Goal: Task Accomplishment & Management: Use online tool/utility

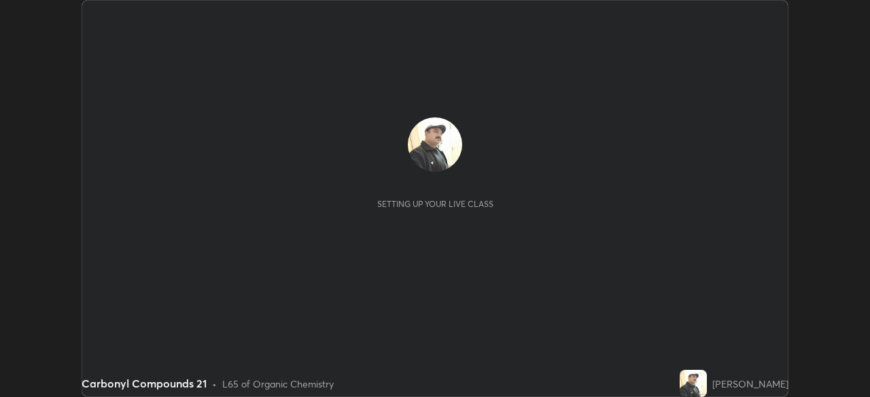
scroll to position [397, 870]
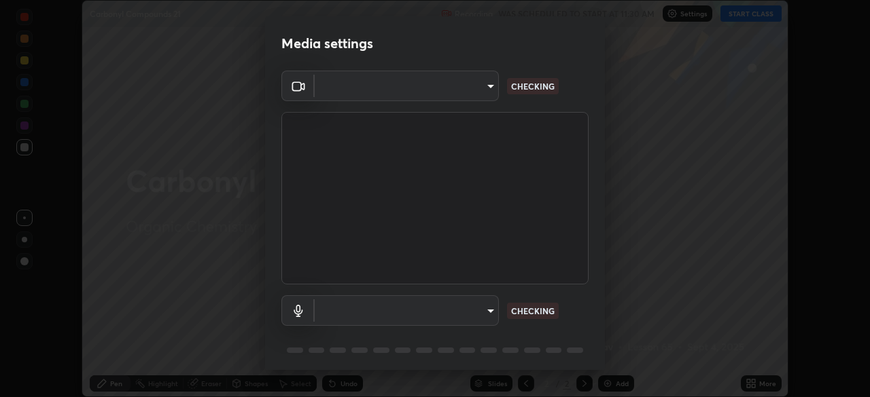
type input "5b992aa0614f8b3d4f44c2af7b6e86d68b9a4b3158581502b975f648e85978ea"
type input "communications"
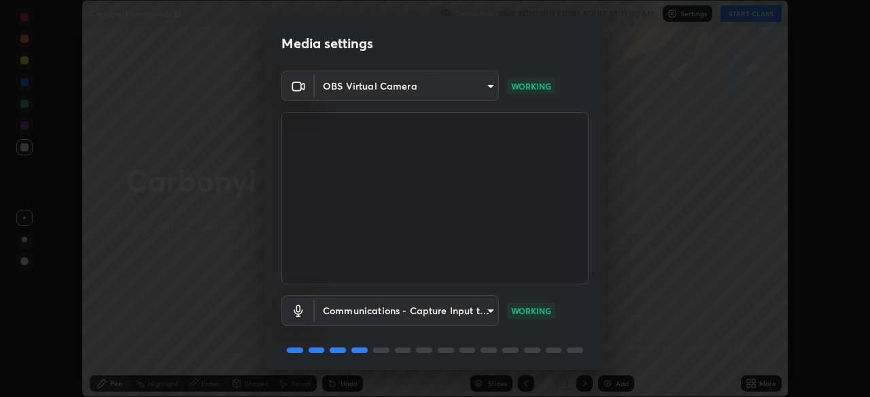
scroll to position [48, 0]
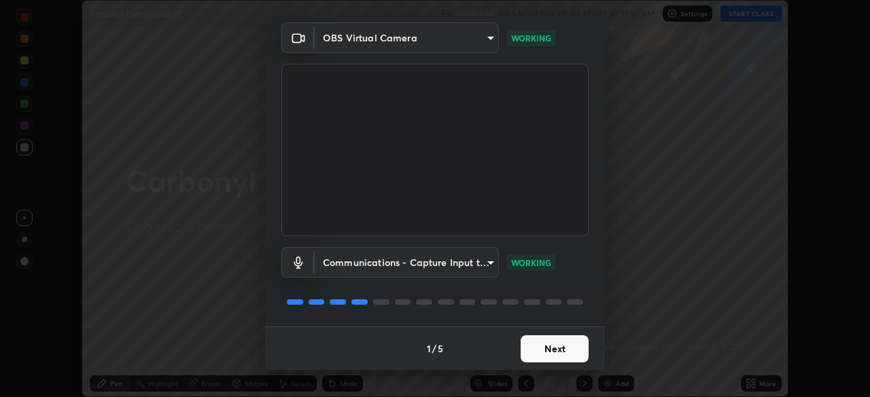
click at [542, 346] on button "Next" at bounding box center [554, 349] width 68 height 27
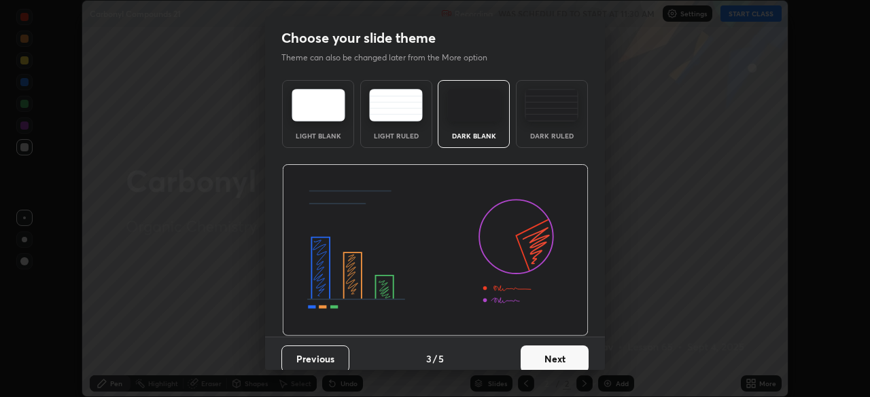
click at [542, 347] on button "Next" at bounding box center [554, 359] width 68 height 27
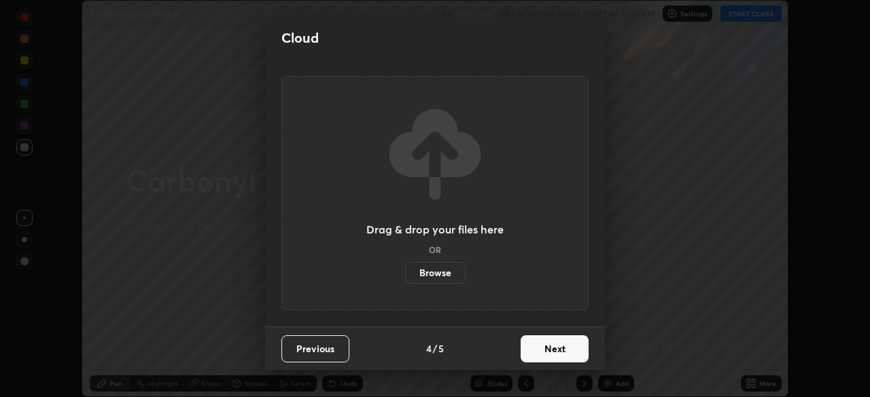
click at [544, 346] on button "Next" at bounding box center [554, 349] width 68 height 27
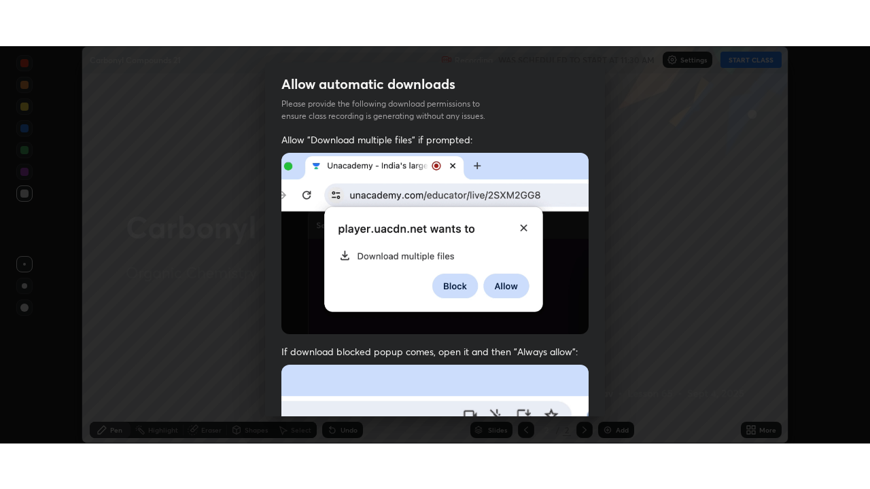
scroll to position [325, 0]
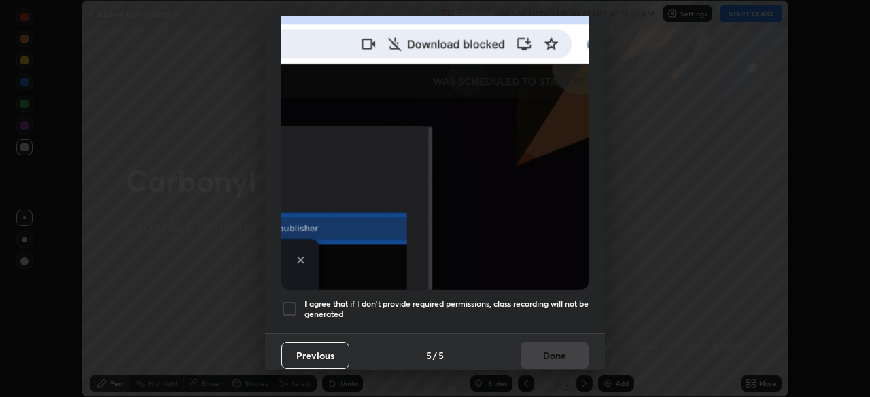
click at [510, 299] on h5 "I agree that if I don't provide required permissions, class recording will not …" at bounding box center [446, 309] width 284 height 21
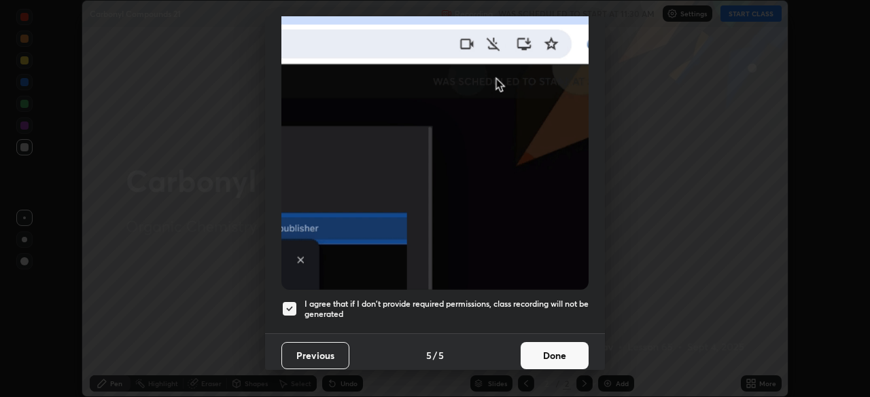
click at [537, 351] on button "Done" at bounding box center [554, 355] width 68 height 27
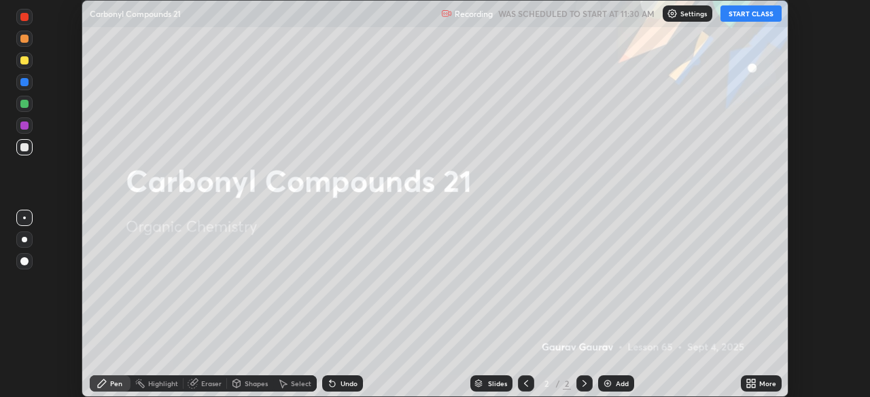
click at [737, 16] on button "START CLASS" at bounding box center [750, 13] width 61 height 16
click at [608, 381] on img at bounding box center [607, 383] width 11 height 11
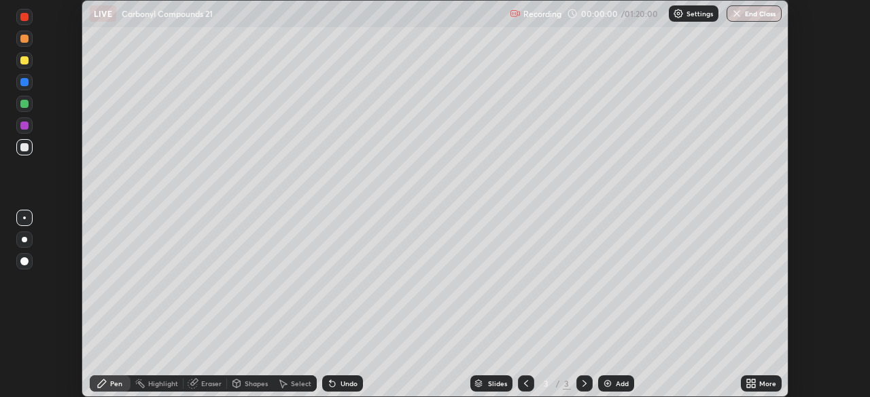
click at [751, 380] on icon at bounding box center [752, 381] width 3 height 3
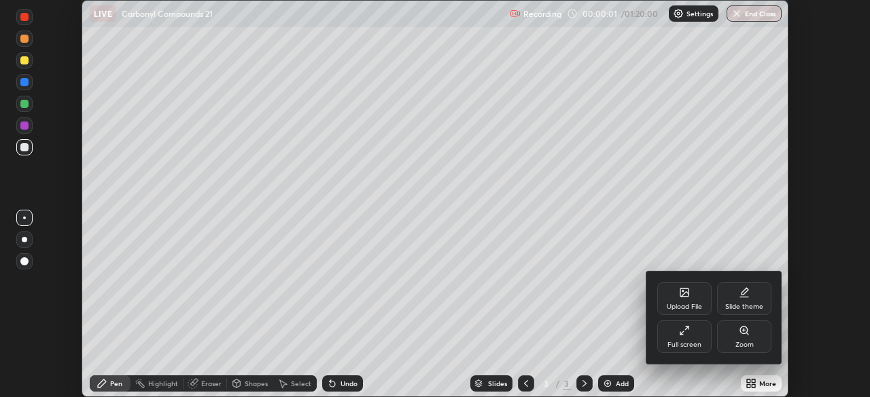
click at [696, 336] on div "Full screen" at bounding box center [684, 337] width 54 height 33
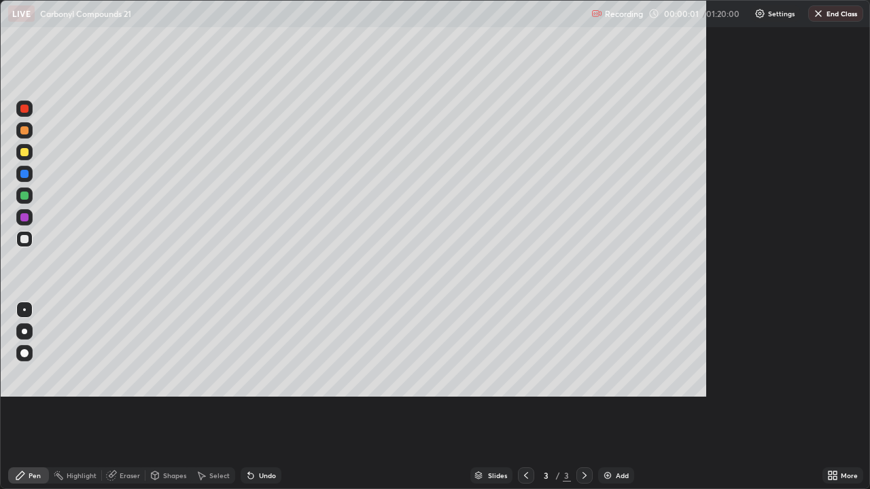
scroll to position [489, 870]
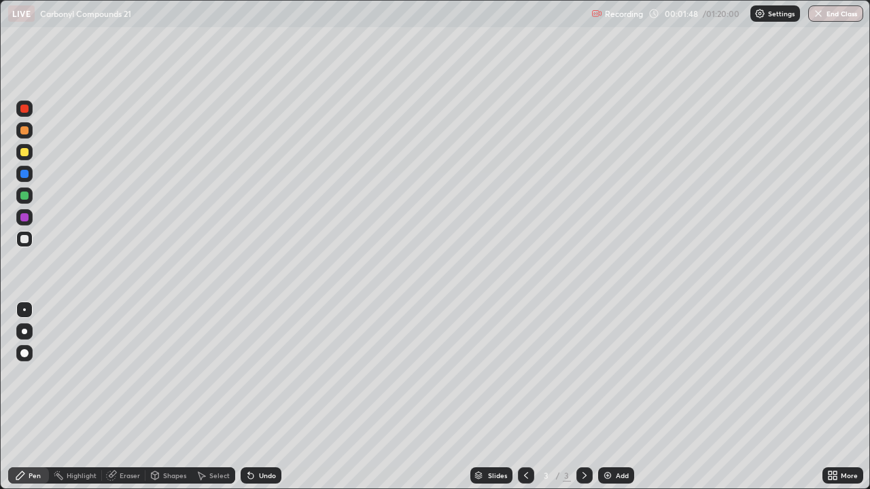
click at [265, 397] on div "Undo" at bounding box center [267, 475] width 17 height 7
click at [263, 397] on div "Undo" at bounding box center [267, 475] width 17 height 7
click at [25, 154] on div at bounding box center [24, 152] width 8 height 8
click at [258, 397] on div "Undo" at bounding box center [261, 475] width 41 height 16
click at [23, 152] on div at bounding box center [24, 152] width 8 height 8
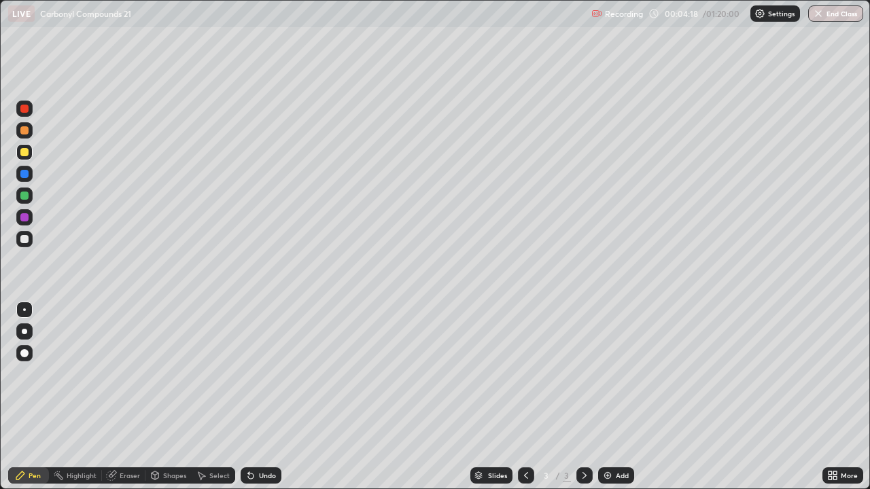
click at [255, 397] on div "Undo" at bounding box center [261, 475] width 41 height 16
click at [26, 236] on div at bounding box center [24, 239] width 8 height 8
click at [25, 151] on div at bounding box center [24, 152] width 8 height 8
click at [254, 397] on div "Undo" at bounding box center [261, 475] width 41 height 16
click at [262, 397] on div "Undo" at bounding box center [261, 475] width 41 height 16
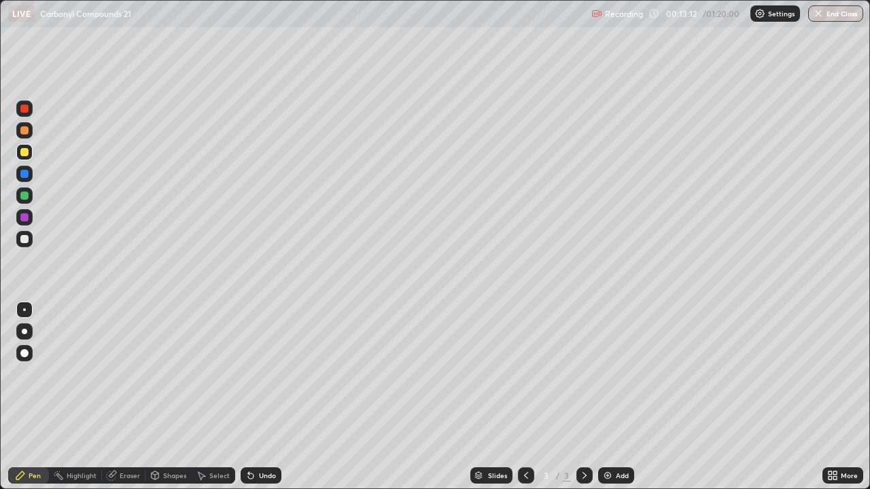
click at [263, 397] on div "Undo" at bounding box center [267, 475] width 17 height 7
click at [271, 397] on div "Undo" at bounding box center [267, 475] width 17 height 7
click at [272, 397] on div "Undo" at bounding box center [267, 475] width 17 height 7
click at [272, 397] on div "Undo" at bounding box center [261, 475] width 41 height 16
click at [271, 397] on div "Undo" at bounding box center [261, 475] width 41 height 16
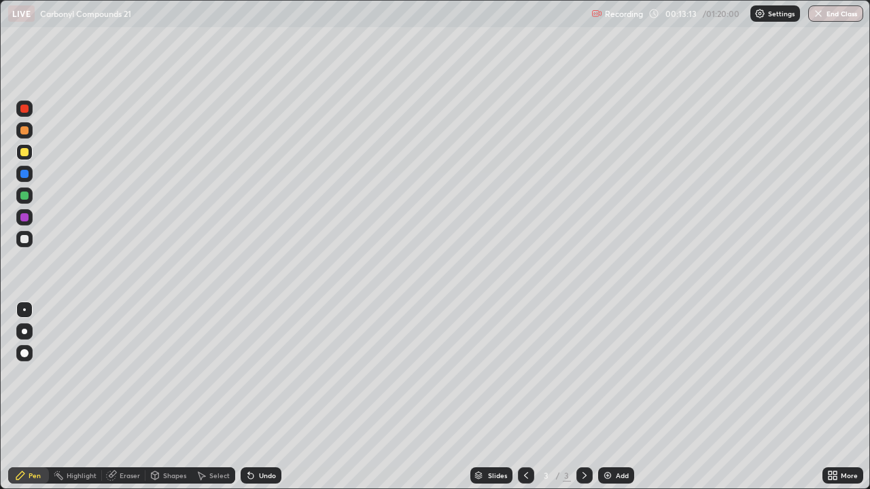
click at [271, 397] on div "Undo" at bounding box center [261, 475] width 41 height 16
click at [272, 397] on div "Undo" at bounding box center [261, 475] width 41 height 16
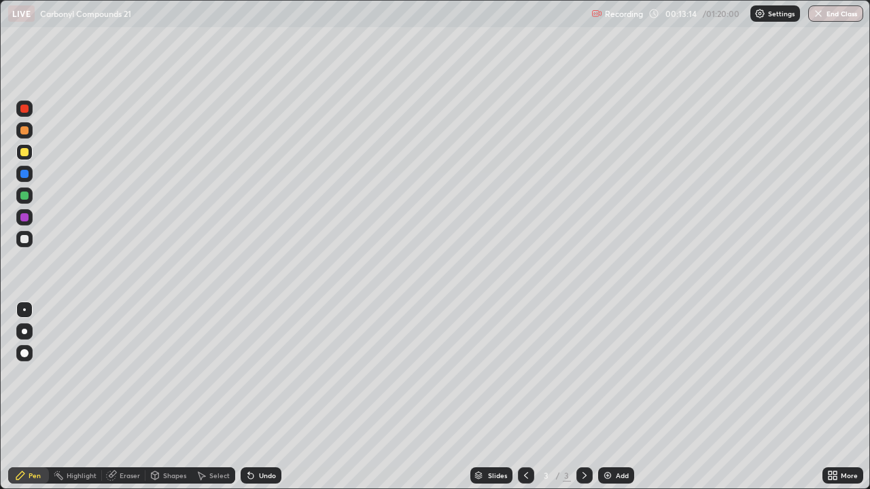
click at [273, 397] on div "Undo" at bounding box center [261, 475] width 41 height 16
click at [274, 397] on div "Undo" at bounding box center [261, 475] width 41 height 16
click at [273, 397] on div "Undo" at bounding box center [261, 475] width 41 height 16
click at [613, 397] on div "Add" at bounding box center [616, 475] width 36 height 16
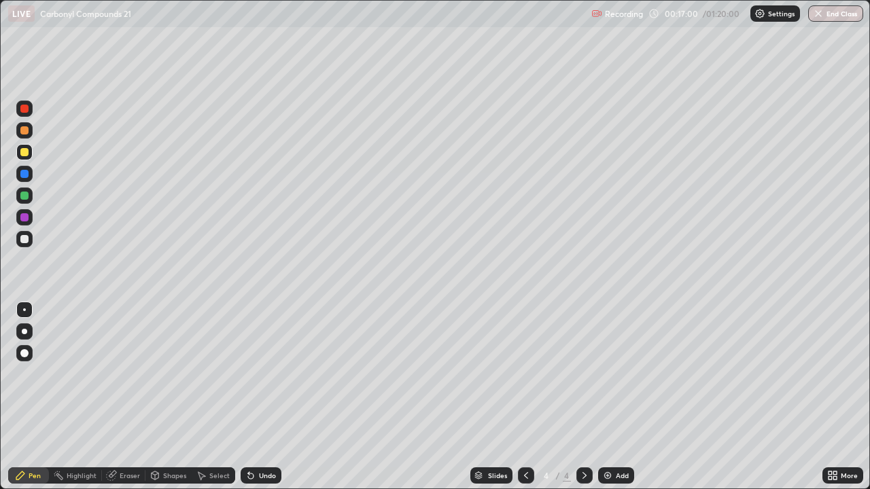
click at [609, 397] on img at bounding box center [607, 475] width 11 height 11
click at [27, 238] on div at bounding box center [24, 239] width 8 height 8
click at [269, 397] on div "Undo" at bounding box center [261, 475] width 41 height 16
click at [254, 397] on icon at bounding box center [250, 475] width 11 height 11
click at [255, 397] on div "Undo" at bounding box center [261, 475] width 41 height 16
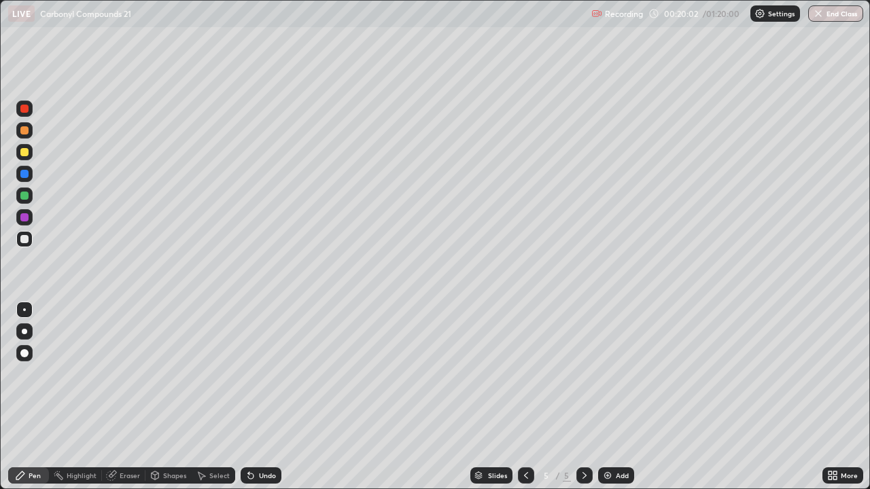
click at [260, 397] on div "Undo" at bounding box center [267, 475] width 17 height 7
click at [261, 397] on div "Undo" at bounding box center [267, 475] width 17 height 7
click at [129, 397] on div "Eraser" at bounding box center [130, 475] width 20 height 7
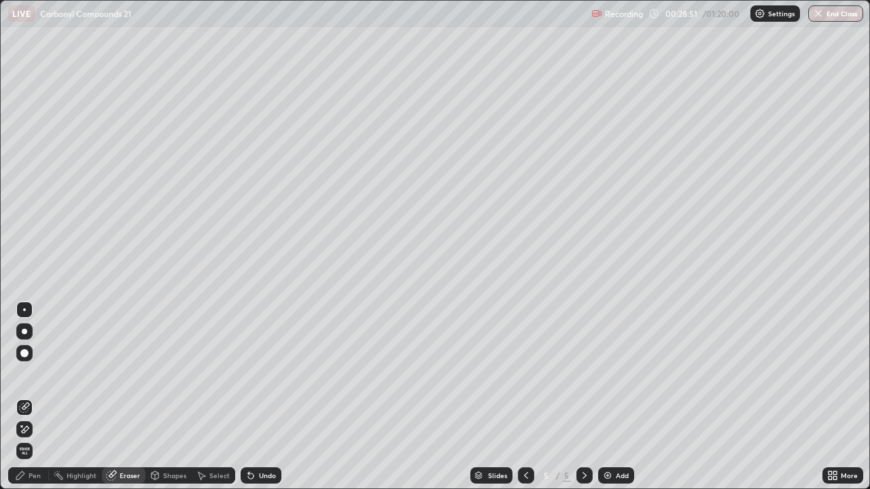
click at [38, 397] on div "Pen" at bounding box center [35, 475] width 12 height 7
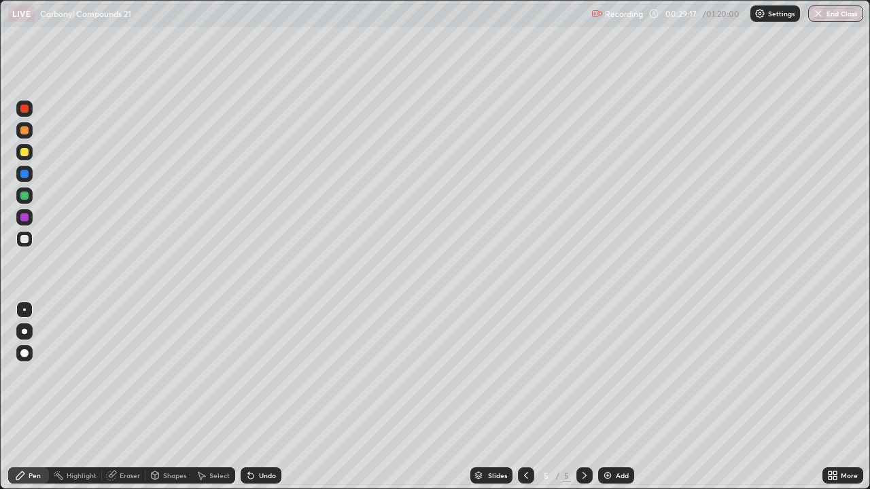
click at [124, 397] on div "Eraser" at bounding box center [130, 475] width 20 height 7
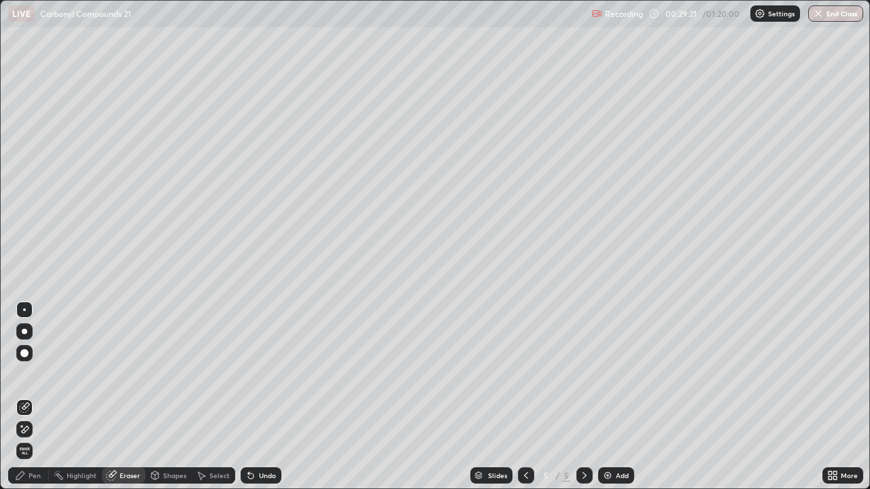
click at [39, 397] on div "Pen" at bounding box center [35, 475] width 12 height 7
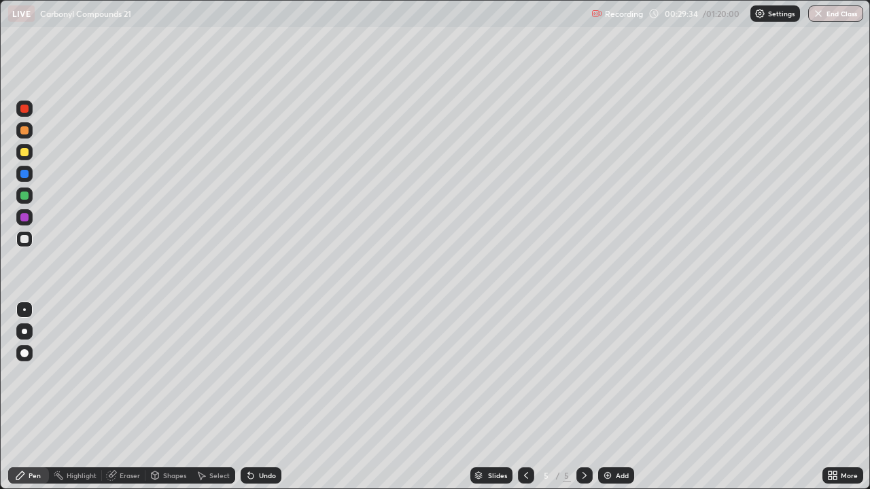
click at [268, 397] on div "Undo" at bounding box center [267, 475] width 17 height 7
click at [272, 397] on div "Undo" at bounding box center [267, 475] width 17 height 7
click at [273, 397] on div "Undo" at bounding box center [267, 475] width 17 height 7
click at [275, 397] on div "Undo" at bounding box center [261, 475] width 41 height 16
click at [277, 397] on div "Undo" at bounding box center [261, 475] width 41 height 16
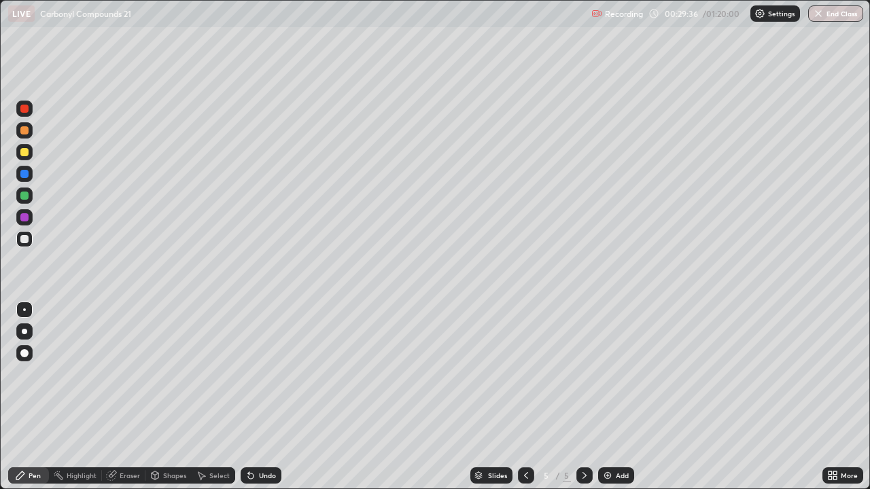
click at [278, 397] on div "Undo" at bounding box center [261, 475] width 41 height 16
click at [269, 397] on div "Undo" at bounding box center [267, 475] width 17 height 7
click at [264, 397] on div "Undo" at bounding box center [267, 475] width 17 height 7
click at [267, 397] on div "Undo" at bounding box center [267, 475] width 17 height 7
click at [617, 397] on div "Add" at bounding box center [616, 475] width 36 height 16
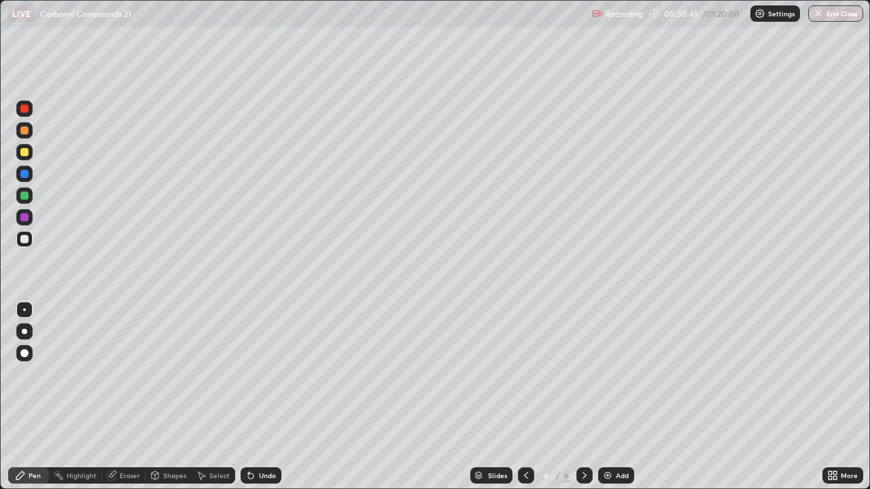
click at [23, 150] on div at bounding box center [24, 152] width 8 height 8
click at [530, 397] on div at bounding box center [526, 475] width 16 height 27
click at [586, 397] on div at bounding box center [584, 475] width 16 height 16
click at [525, 397] on icon at bounding box center [525, 475] width 11 height 11
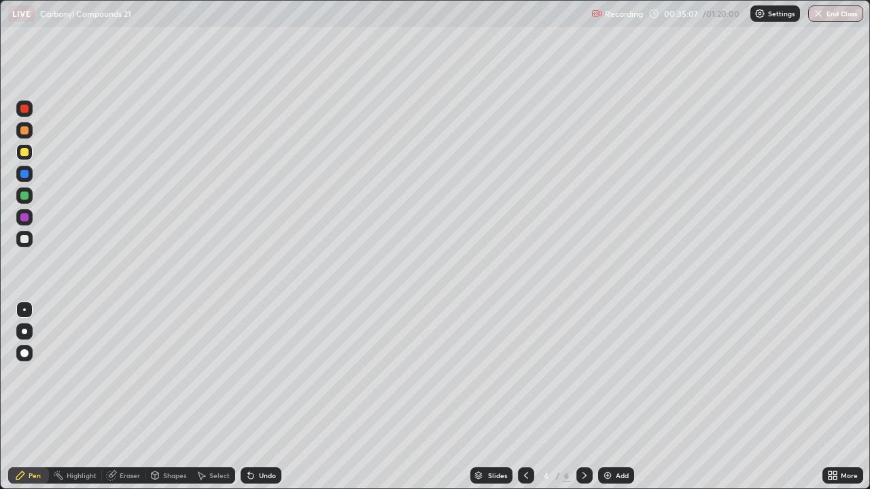
click at [584, 397] on icon at bounding box center [584, 475] width 11 height 11
click at [583, 397] on icon at bounding box center [584, 475] width 11 height 11
click at [525, 397] on icon at bounding box center [526, 475] width 4 height 7
click at [583, 397] on icon at bounding box center [584, 475] width 11 height 11
click at [619, 397] on div "Add" at bounding box center [616, 475] width 36 height 16
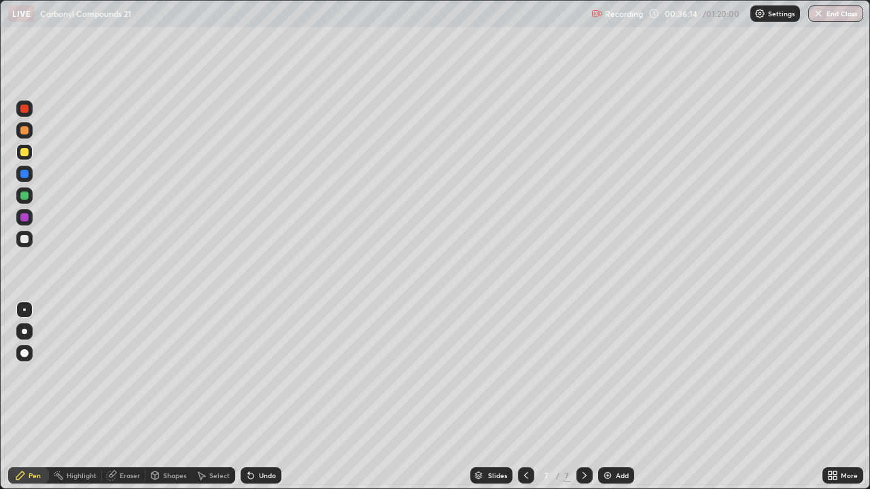
click at [527, 397] on icon at bounding box center [525, 475] width 11 height 11
click at [28, 239] on div at bounding box center [24, 239] width 8 height 8
click at [613, 397] on div "Add" at bounding box center [616, 475] width 36 height 16
click at [136, 397] on div "Eraser" at bounding box center [123, 475] width 43 height 16
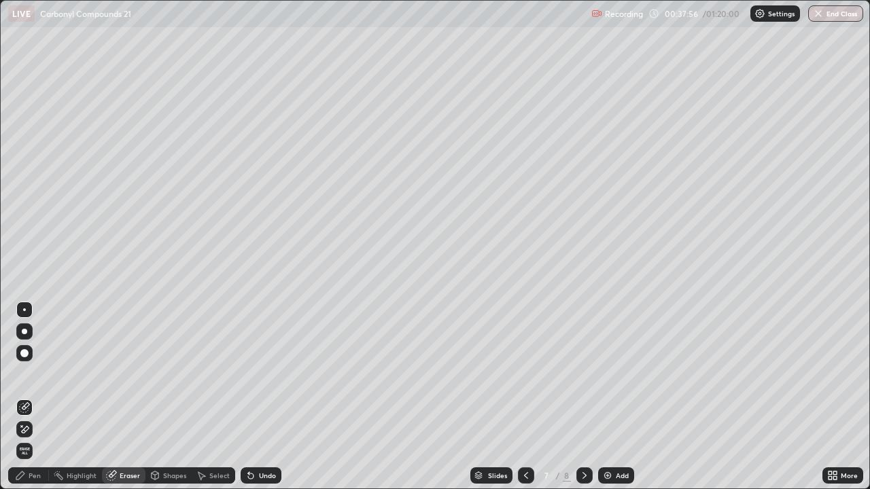
click at [42, 397] on div "Pen" at bounding box center [28, 475] width 41 height 16
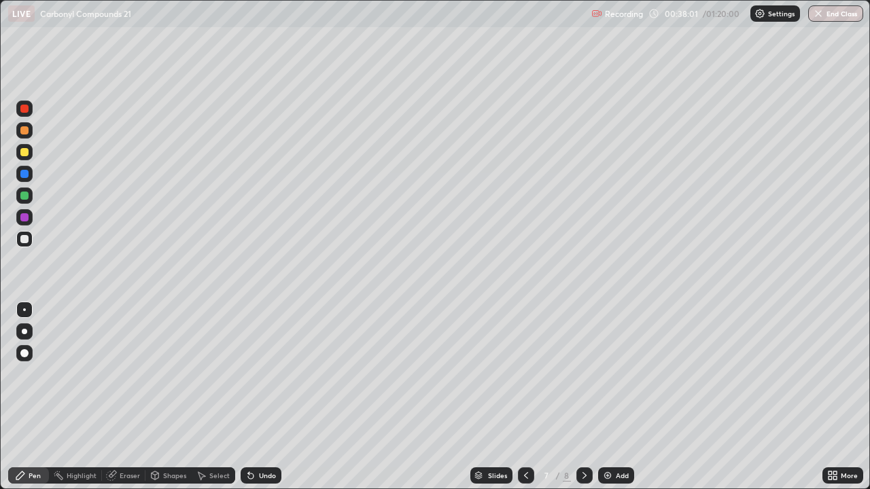
click at [23, 150] on div at bounding box center [24, 152] width 8 height 8
click at [126, 397] on div "Eraser" at bounding box center [130, 475] width 20 height 7
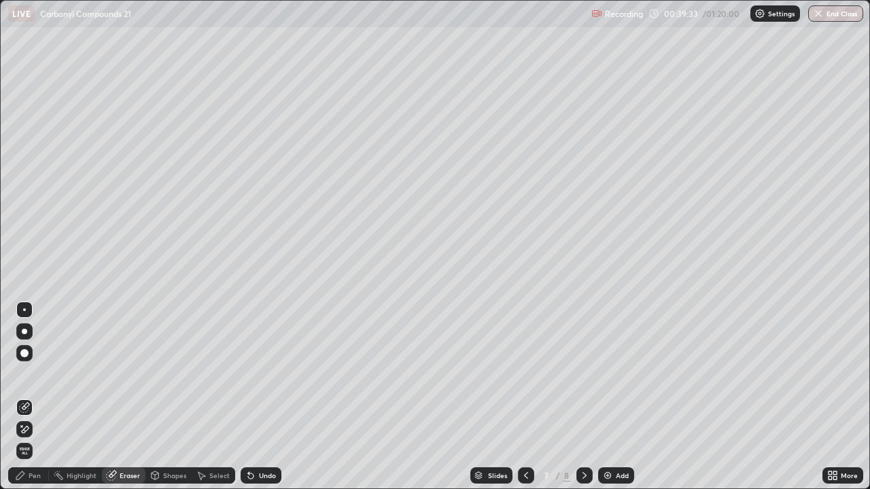
click at [41, 397] on div "Pen" at bounding box center [28, 475] width 41 height 16
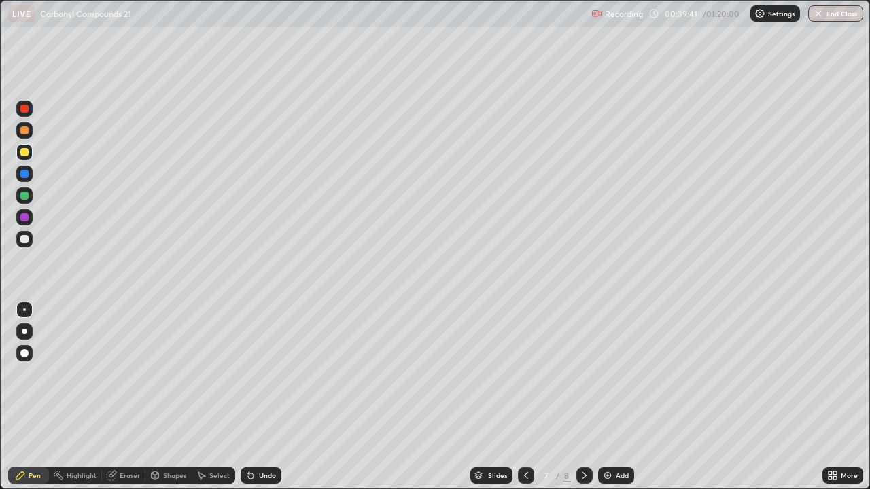
click at [530, 397] on div at bounding box center [526, 475] width 16 height 16
click at [583, 397] on icon at bounding box center [584, 475] width 11 height 11
click at [27, 239] on div at bounding box center [24, 239] width 8 height 8
click at [607, 397] on img at bounding box center [607, 475] width 11 height 11
click at [25, 152] on div at bounding box center [24, 152] width 8 height 8
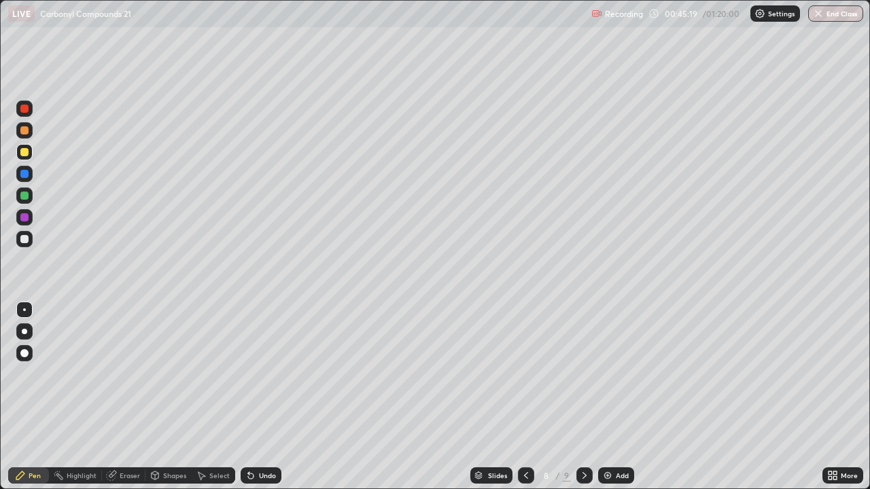
click at [130, 397] on div "Eraser" at bounding box center [123, 475] width 43 height 16
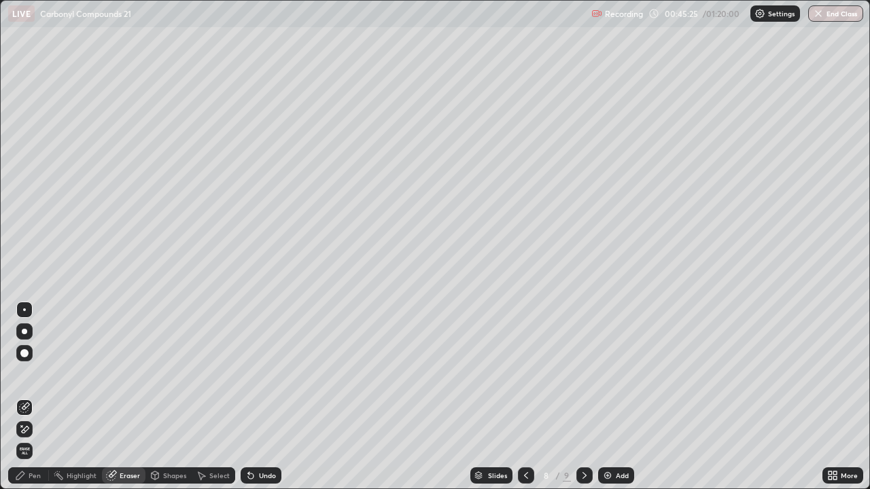
click at [35, 397] on div "Pen" at bounding box center [35, 475] width 12 height 7
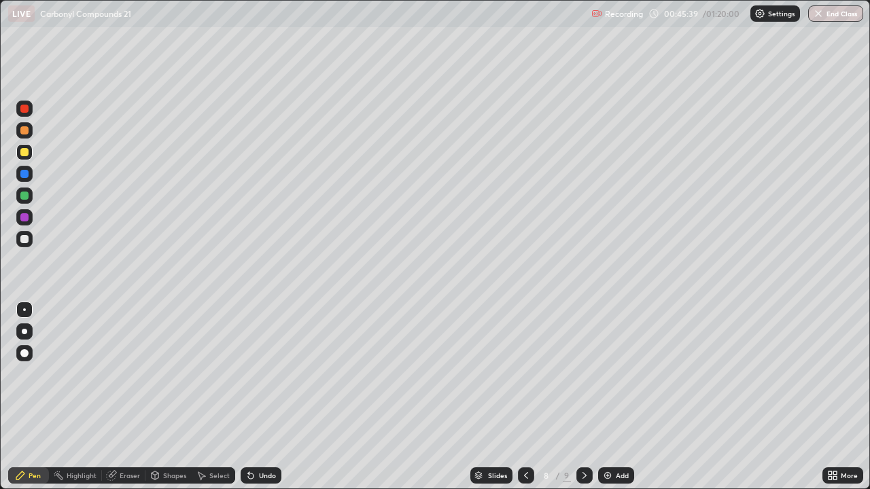
click at [176, 397] on div "Shapes" at bounding box center [174, 475] width 23 height 7
click at [128, 397] on div "Eraser" at bounding box center [130, 475] width 20 height 7
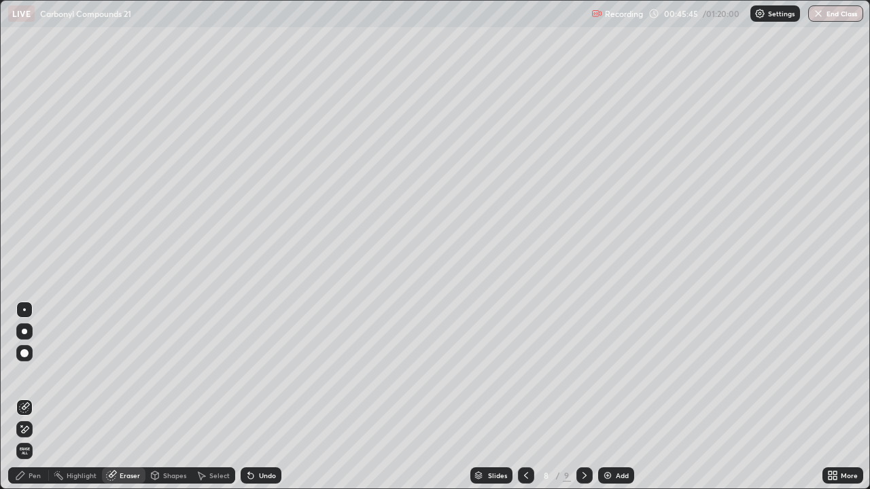
click at [35, 397] on div "Pen" at bounding box center [35, 475] width 12 height 7
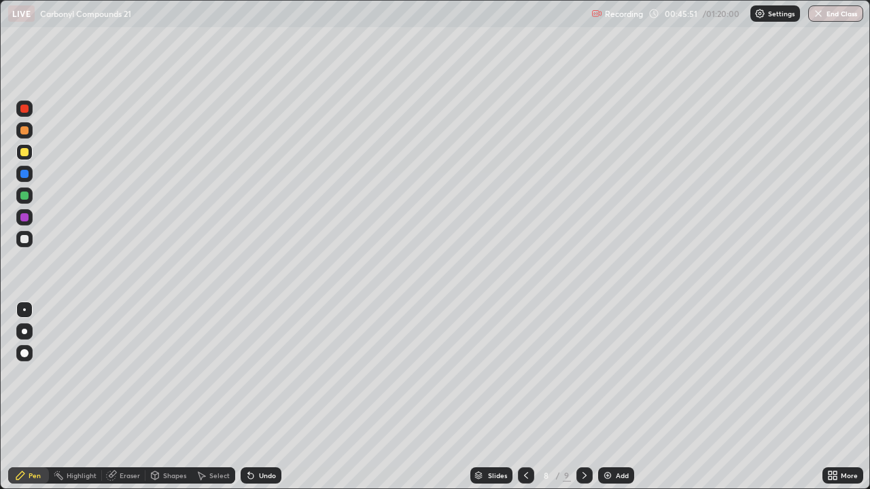
click at [125, 397] on div "Eraser" at bounding box center [130, 475] width 20 height 7
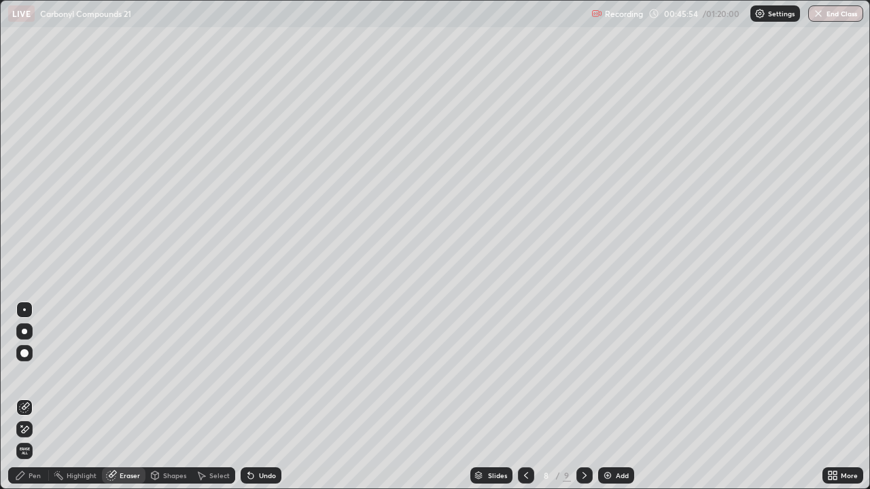
click at [31, 397] on div "Pen" at bounding box center [35, 475] width 12 height 7
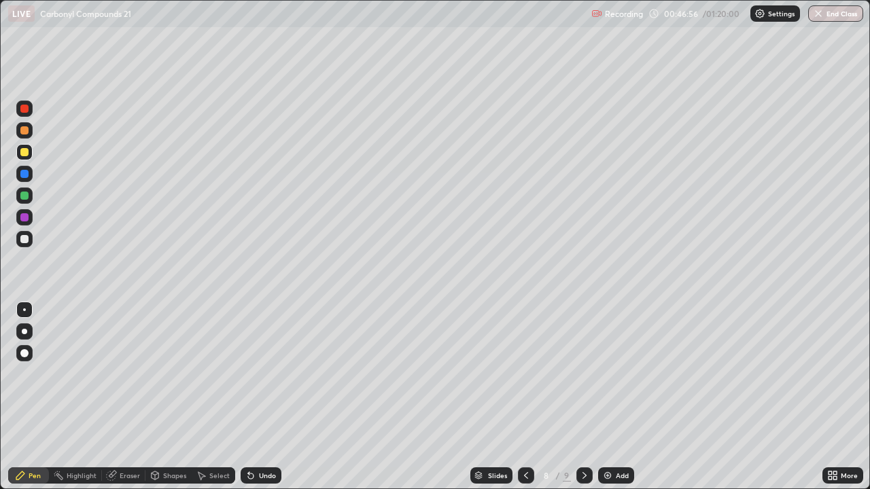
click at [125, 397] on div "Eraser" at bounding box center [130, 475] width 20 height 7
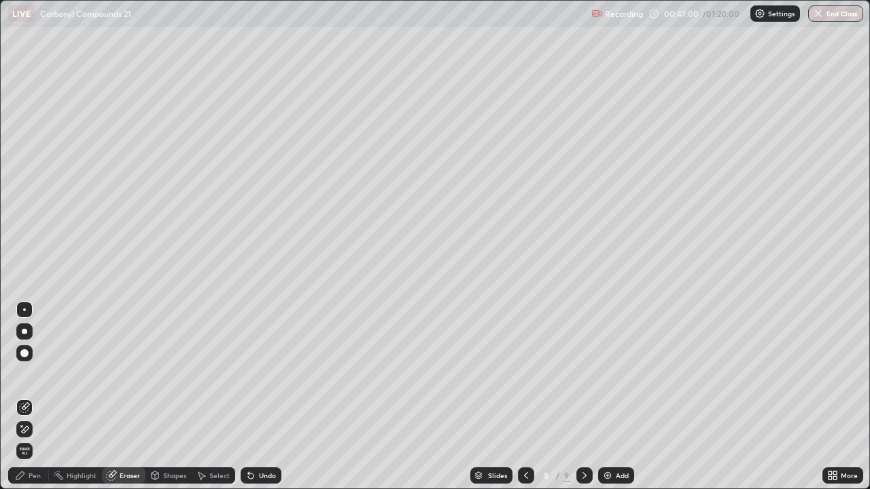
click at [31, 397] on div "Pen" at bounding box center [35, 475] width 12 height 7
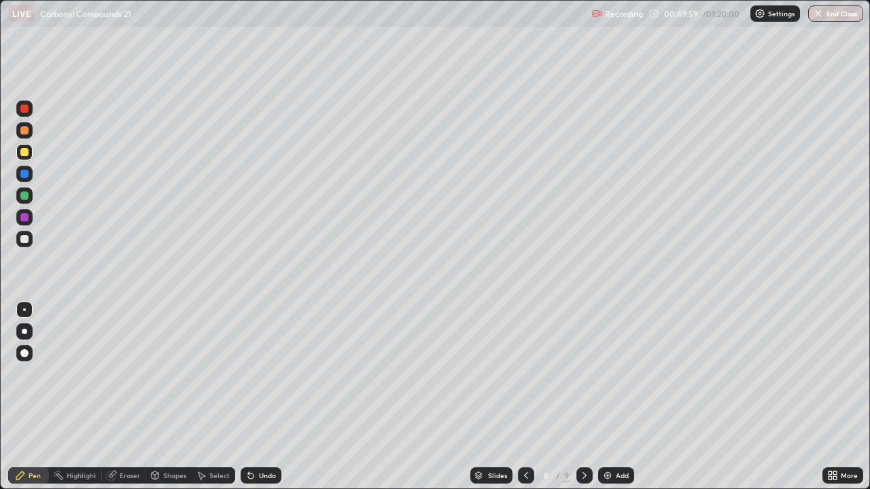
click at [133, 397] on div "Eraser" at bounding box center [130, 475] width 20 height 7
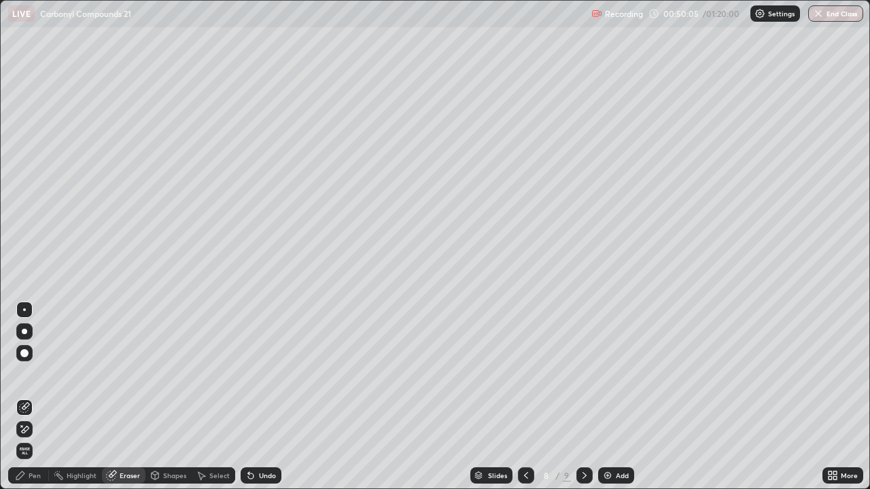
click at [37, 397] on div "Pen" at bounding box center [35, 475] width 12 height 7
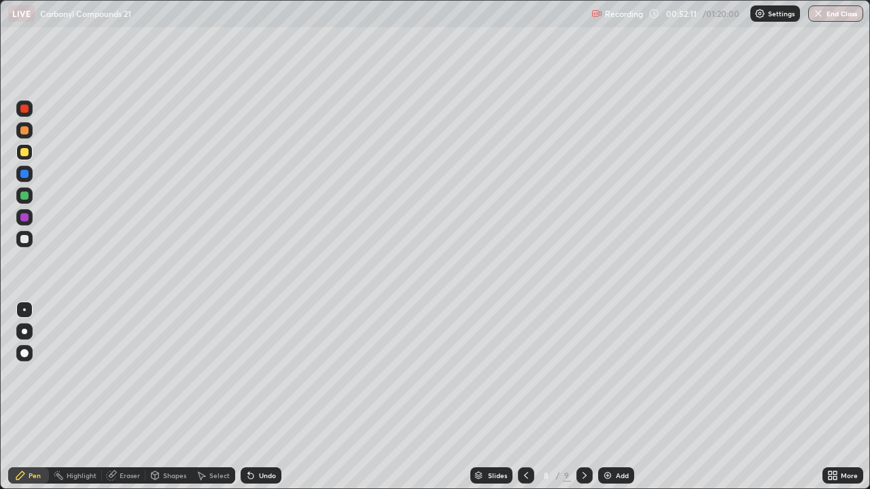
click at [23, 239] on div at bounding box center [24, 239] width 8 height 8
click at [620, 397] on div "Add" at bounding box center [616, 475] width 36 height 16
click at [626, 397] on div "Add" at bounding box center [616, 475] width 36 height 16
click at [834, 14] on button "End Class" at bounding box center [835, 13] width 55 height 16
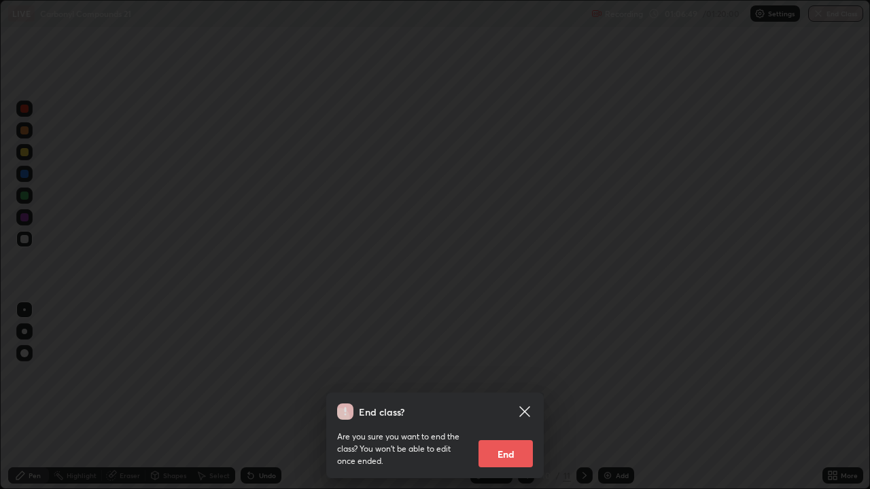
click at [510, 397] on button "End" at bounding box center [505, 453] width 54 height 27
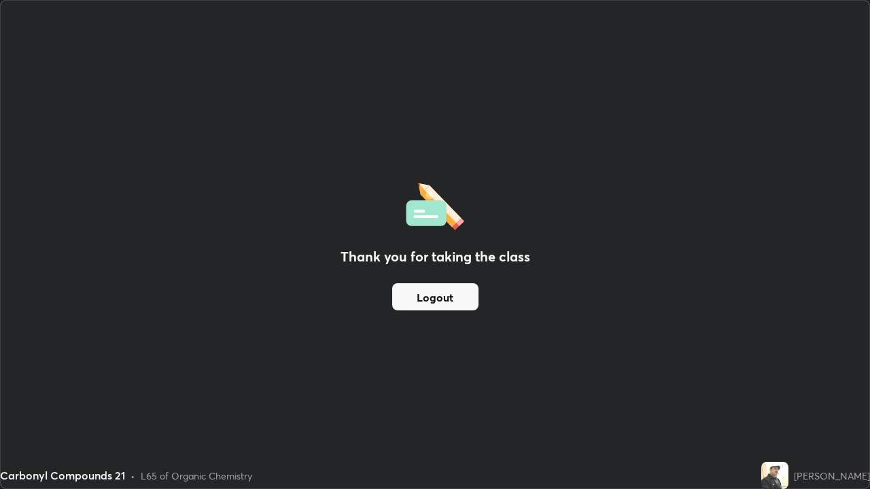
click at [421, 286] on button "Logout" at bounding box center [435, 296] width 86 height 27
